Goal: Information Seeking & Learning: Learn about a topic

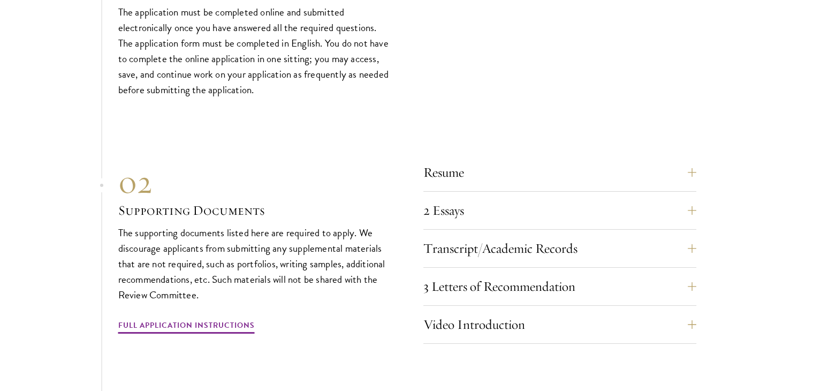
scroll to position [3603, 0]
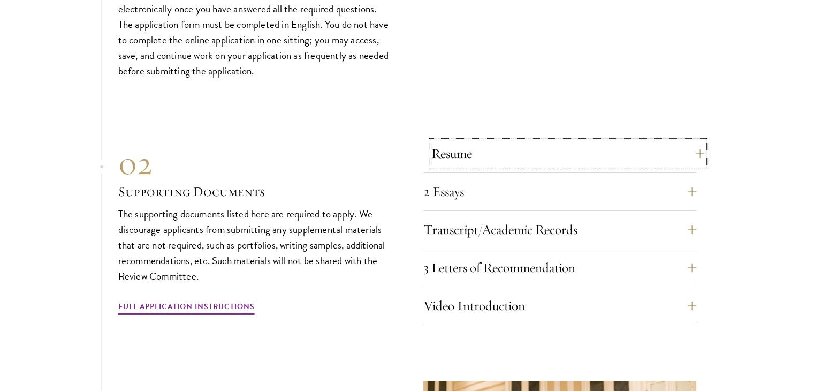
click at [492, 141] on button "Resume" at bounding box center [567, 154] width 273 height 26
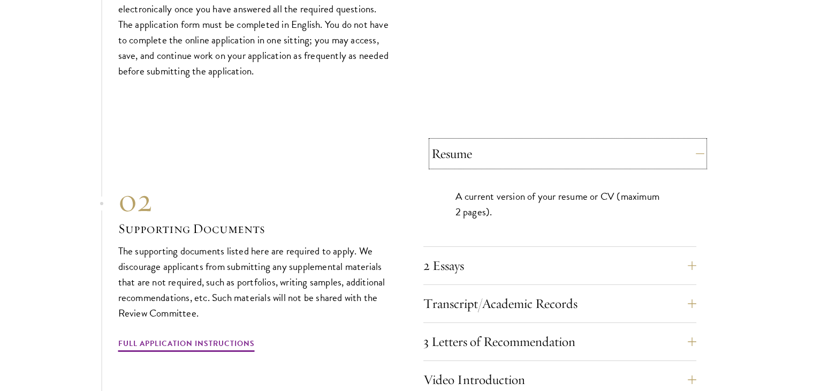
click at [492, 141] on button "Resume" at bounding box center [567, 154] width 273 height 26
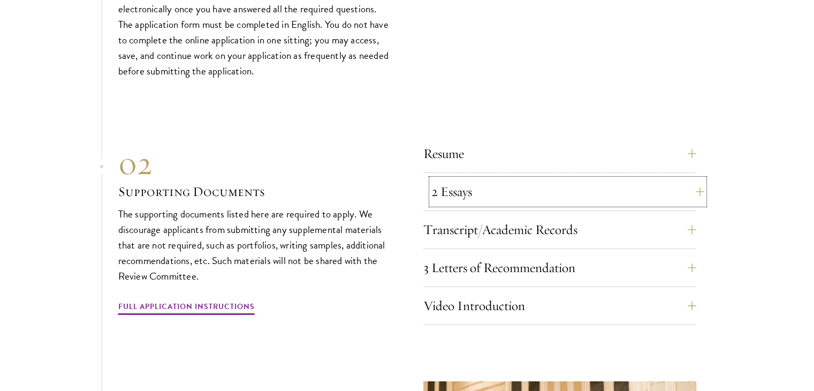
click at [475, 189] on button "2 Essays" at bounding box center [567, 192] width 273 height 26
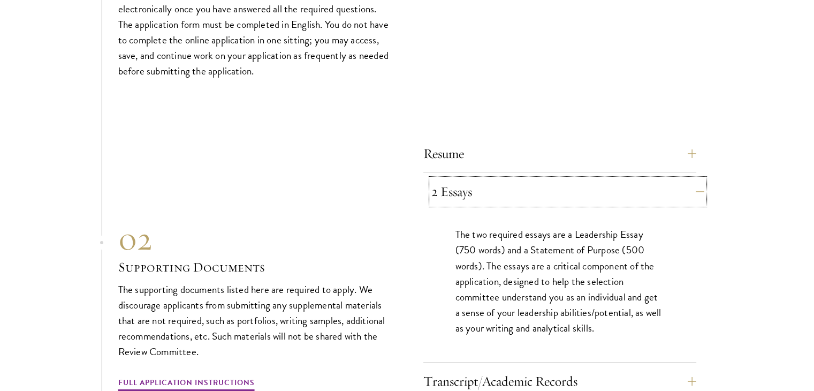
click at [475, 189] on button "2 Essays" at bounding box center [567, 192] width 273 height 26
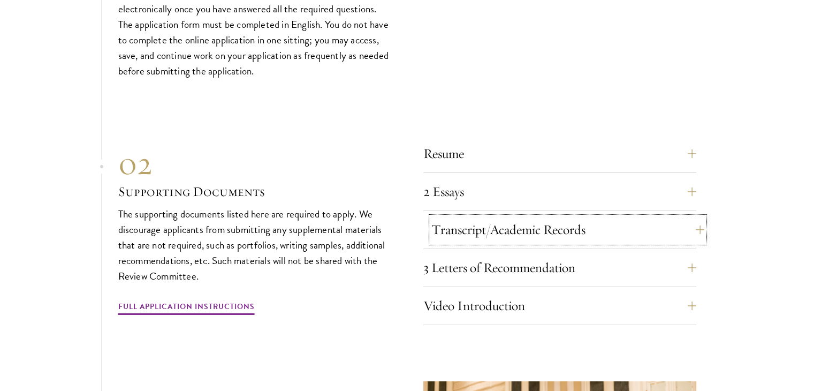
click at [469, 218] on button "Transcript/Academic Records" at bounding box center [567, 230] width 273 height 26
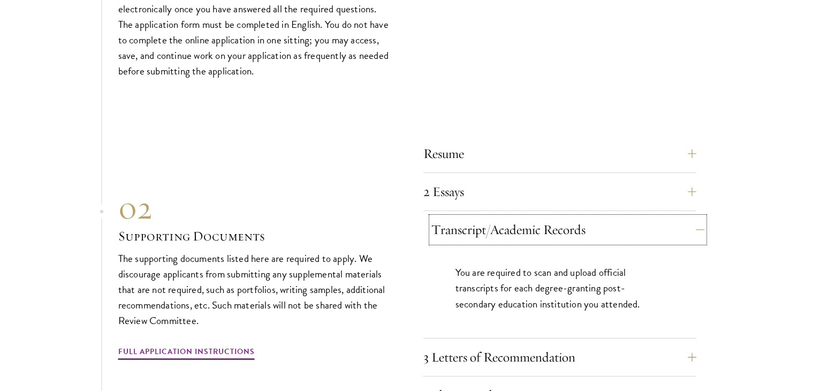
click at [469, 218] on button "Transcript/Academic Records" at bounding box center [567, 230] width 273 height 26
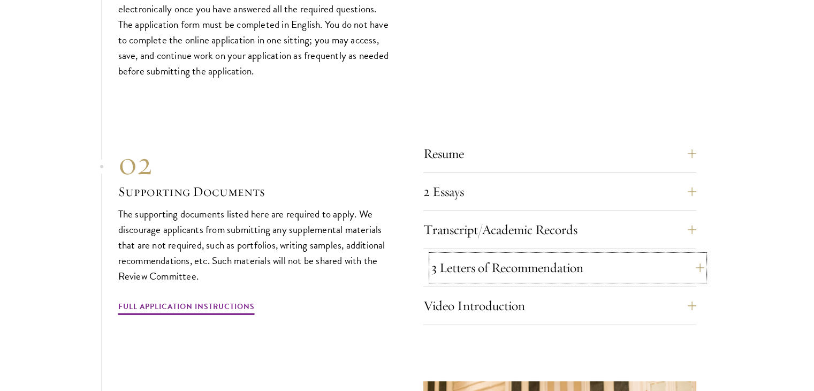
click at [461, 255] on button "3 Letters of Recommendation" at bounding box center [567, 268] width 273 height 26
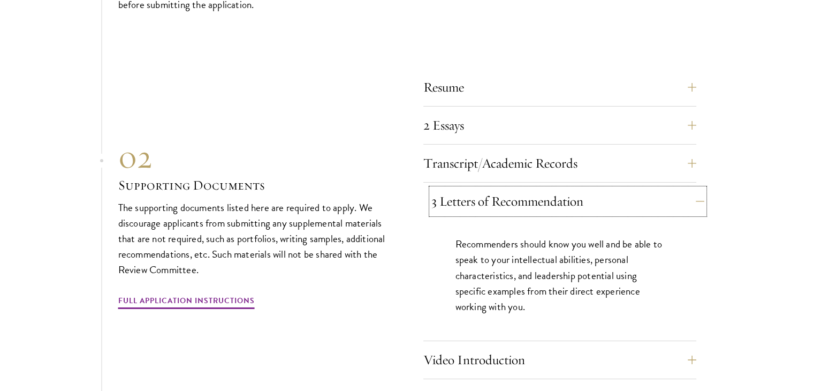
scroll to position [3675, 0]
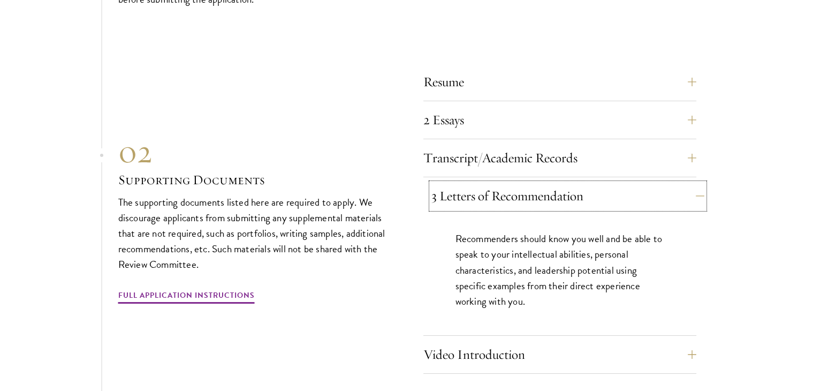
click at [486, 190] on button "3 Letters of Recommendation" at bounding box center [567, 196] width 273 height 26
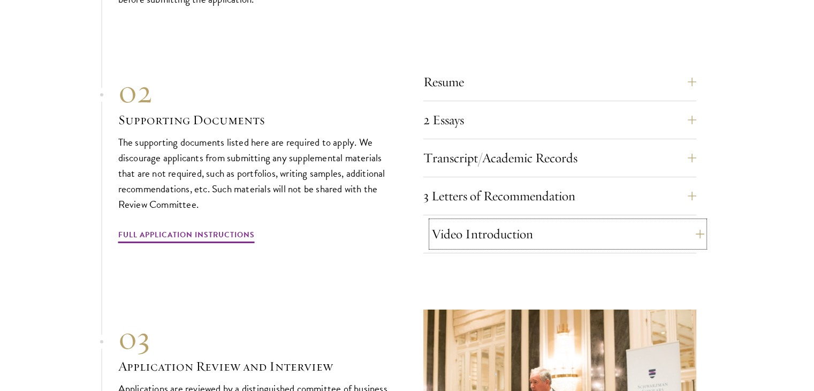
click at [469, 238] on button "Video Introduction" at bounding box center [567, 234] width 273 height 26
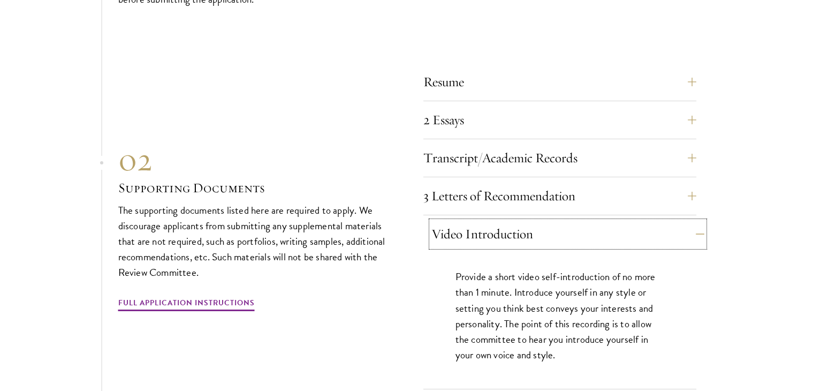
click at [469, 238] on button "Video Introduction" at bounding box center [567, 234] width 273 height 26
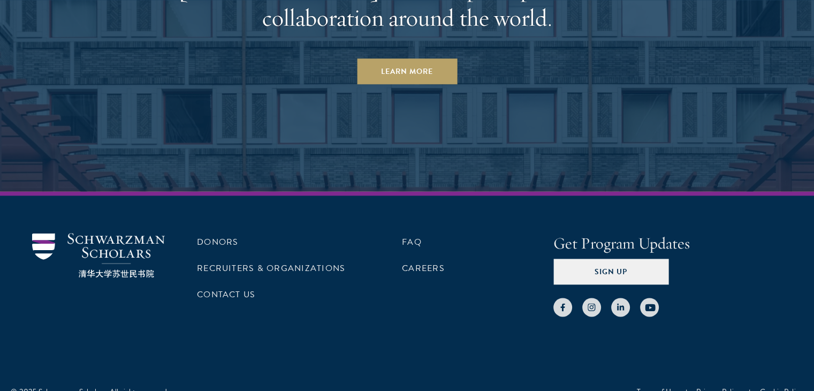
scroll to position [5622, 0]
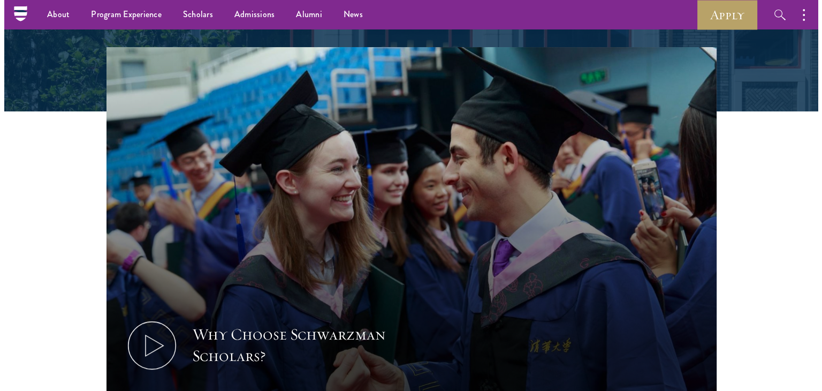
scroll to position [286, 0]
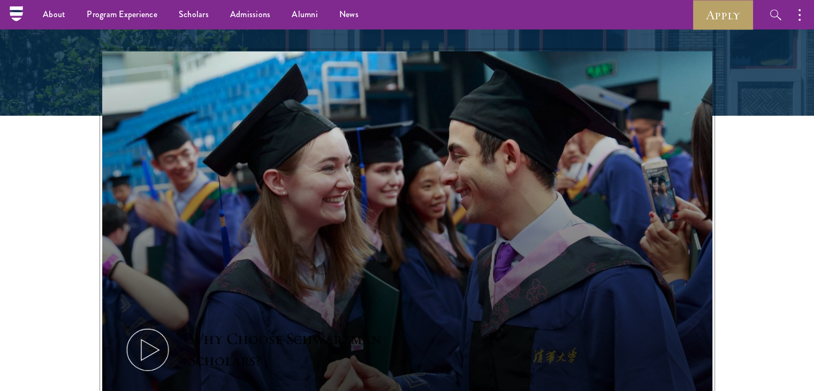
click at [398, 189] on button "Why Choose Schwarzman Scholars?" at bounding box center [407, 222] width 610 height 343
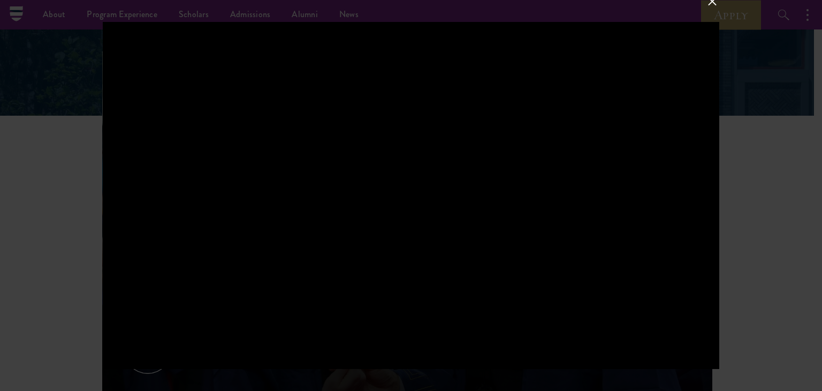
click at [777, 227] on div at bounding box center [411, 195] width 822 height 391
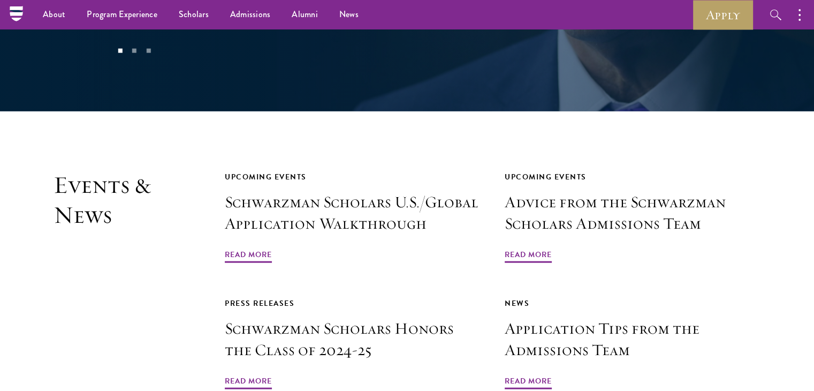
scroll to position [2343, 0]
